Goal: Contribute content: Add original content to the website for others to see

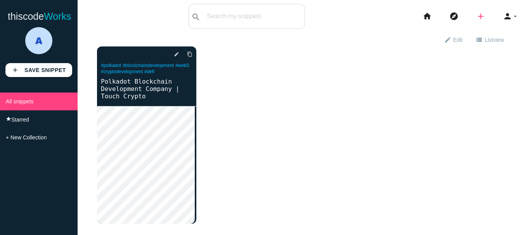
click at [476, 17] on icon "add" at bounding box center [480, 16] width 9 height 25
click at [489, 32] on link "link Link" at bounding box center [497, 33] width 54 height 19
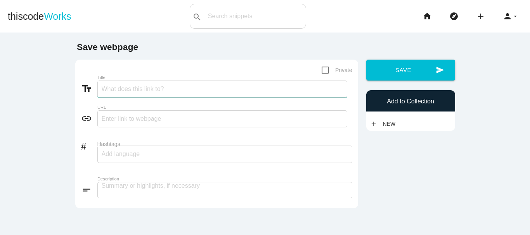
click at [169, 85] on input "Title" at bounding box center [222, 89] width 250 height 17
paste input "GameFi Development Crafted for Web3 Growth"
type input "GameFi Development Crafted for Web3 Growth"
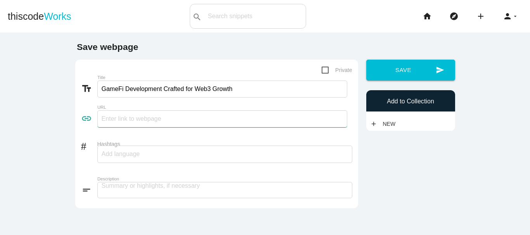
click at [161, 121] on input "text" at bounding box center [222, 119] width 250 height 17
paste input "[URL][DOMAIN_NAME]"
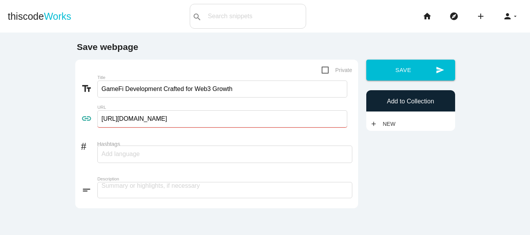
type input "[URL][DOMAIN_NAME]"
click at [178, 150] on div at bounding box center [224, 154] width 255 height 17
paste input "GameFi"
type input "GameFi,"
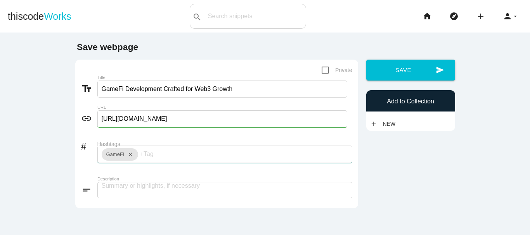
paste input "GameFiDevelopment"
type input "GameFiDevelopment,"
paste input "BlockchainGaming"
type input "BlockchainGaming,"
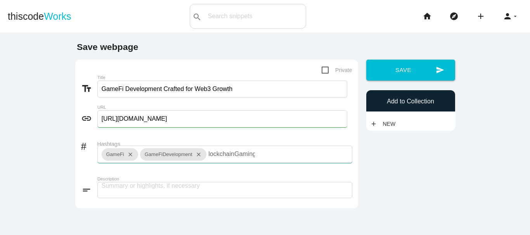
scroll to position [0, 0]
paste input "NFTGaming"
type input "NFTGaming,"
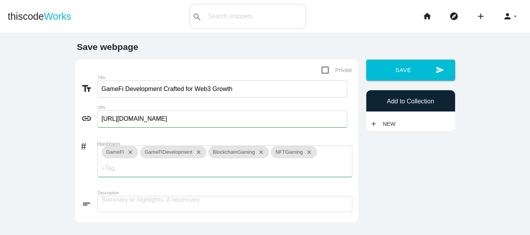
paste input "PlayToEarn"
type input "PlayToEarn,"
paste input "Web3Gaming"
type input "Web3Gaming,"
paste input "CryptoGaming"
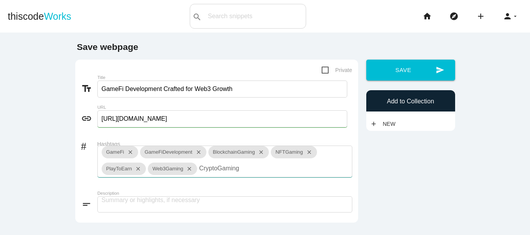
type input "CryptoGaming,"
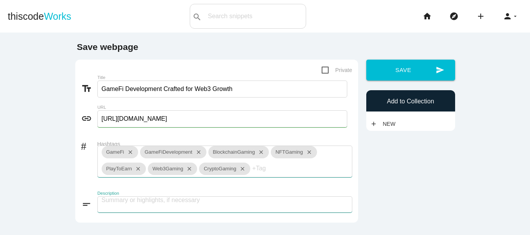
click at [158, 204] on textarea at bounding box center [224, 205] width 255 height 16
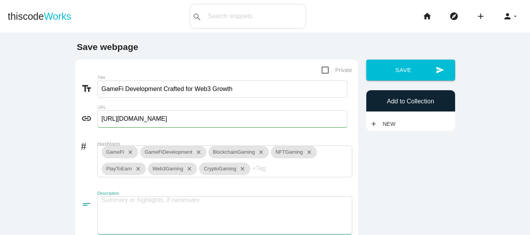
paste textarea "Breaking the limits of traditional gaming, our GameFi development services blen…"
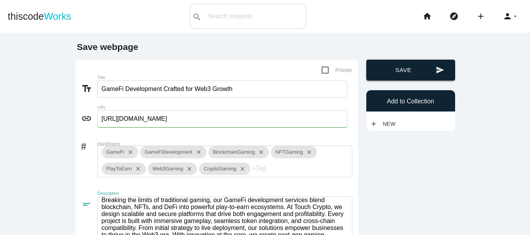
type textarea "Breaking the limits of traditional gaming, our GameFi development services blen…"
click at [398, 75] on button "send Save" at bounding box center [410, 70] width 89 height 21
